Goal: Task Accomplishment & Management: Use online tool/utility

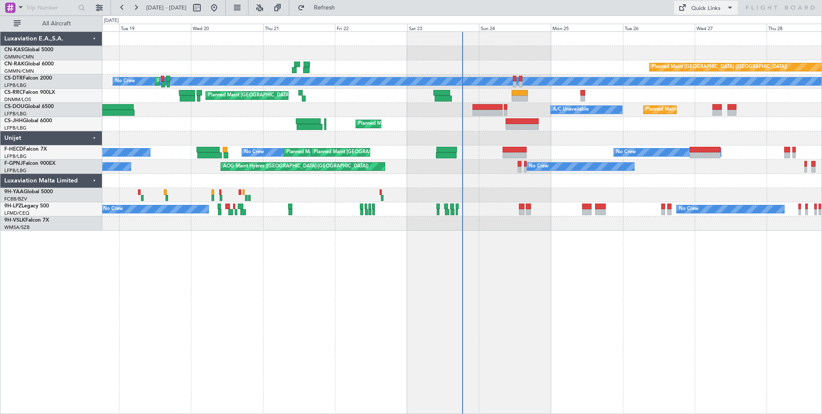
click at [698, 6] on div "Quick Links" at bounding box center [705, 8] width 29 height 9
click at [698, 48] on button "Crew Board" at bounding box center [706, 49] width 64 height 21
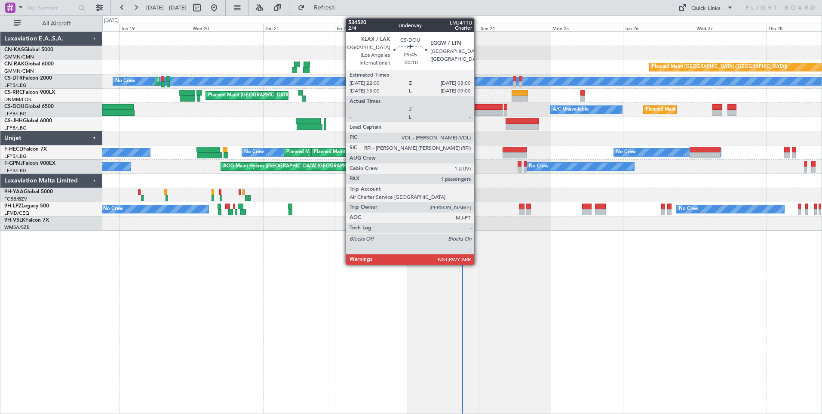
click at [478, 107] on div at bounding box center [487, 107] width 30 height 6
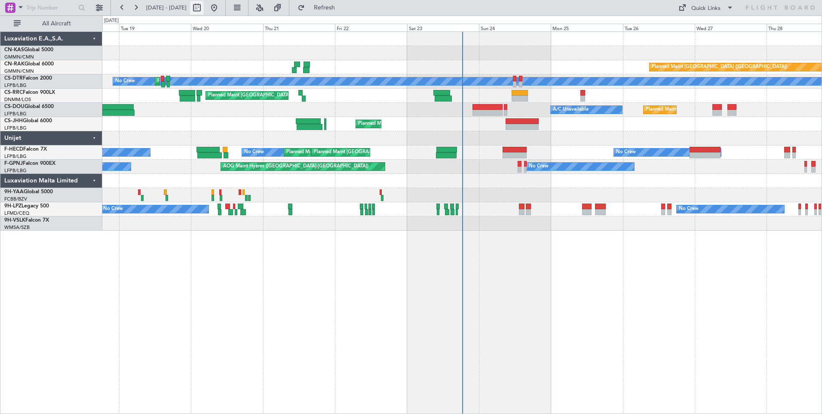
click at [204, 6] on button at bounding box center [197, 8] width 14 height 14
select select "8"
select select "2025"
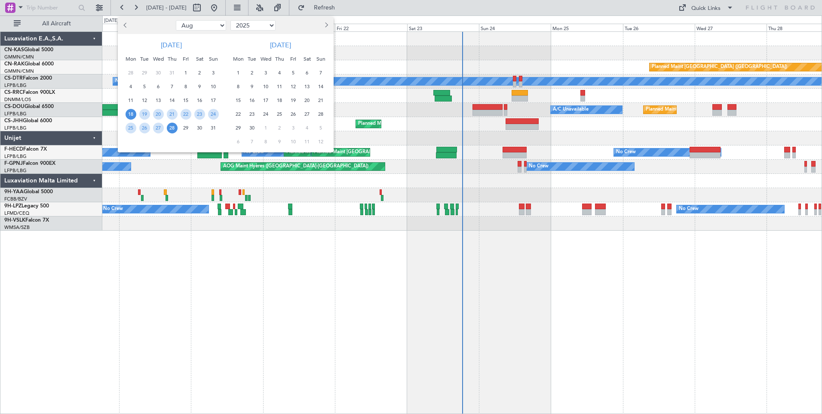
click at [130, 114] on span "18" at bounding box center [131, 114] width 11 height 11
click at [236, 68] on span "1" at bounding box center [238, 72] width 11 height 11
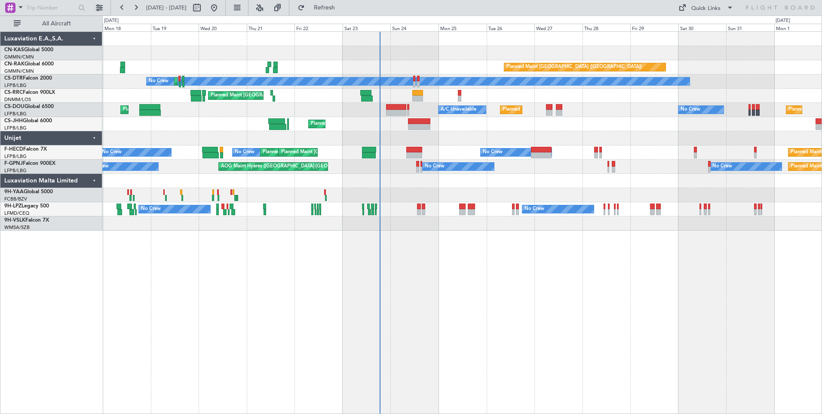
click at [365, 49] on div at bounding box center [461, 53] width 719 height 14
